Goal: Information Seeking & Learning: Understand process/instructions

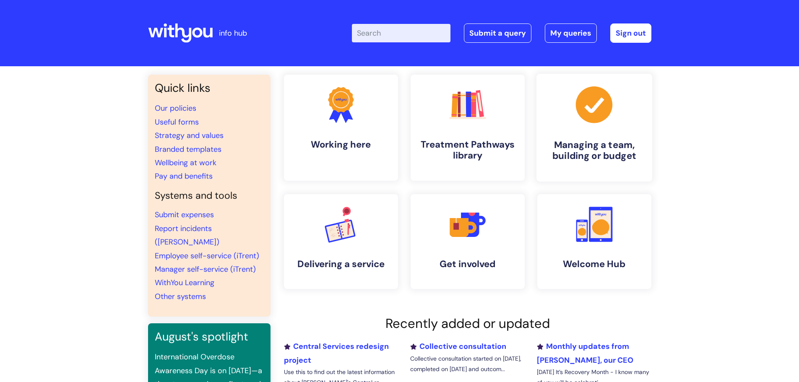
click at [609, 140] on h4 "Managing a team, building or budget" at bounding box center [594, 150] width 102 height 23
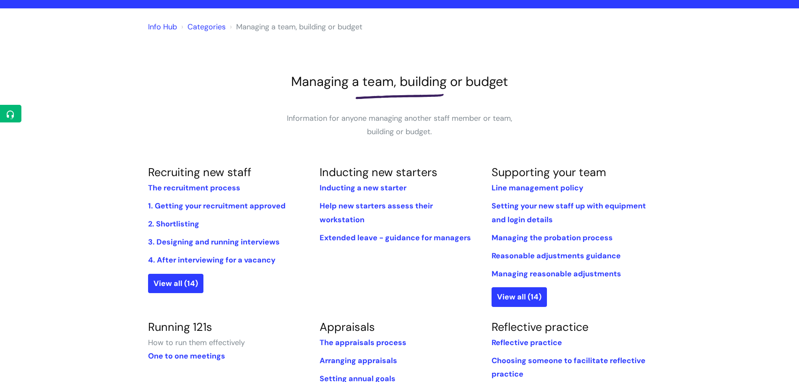
scroll to position [210, 0]
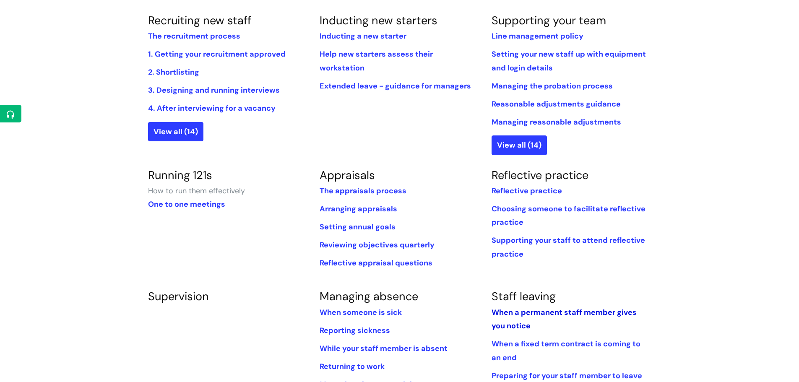
click at [553, 310] on link "When a permanent staff member gives you notice" at bounding box center [564, 318] width 145 height 23
